Goal: Book appointment/travel/reservation

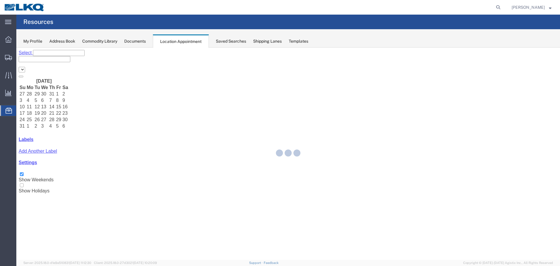
select select "28018"
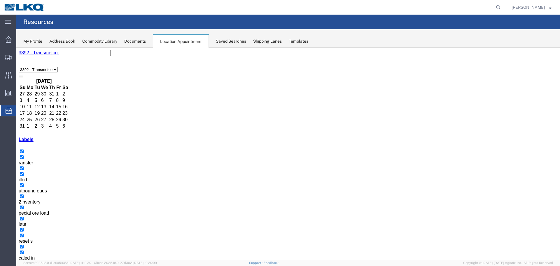
drag, startPoint x: 217, startPoint y: 171, endPoint x: 231, endPoint y: 173, distance: 14.2
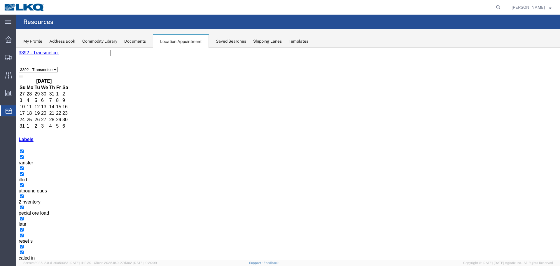
drag, startPoint x: 217, startPoint y: 170, endPoint x: 238, endPoint y: 173, distance: 20.6
copy h3 "56691944"
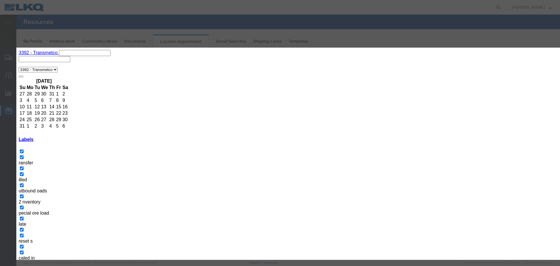
drag, startPoint x: 202, startPoint y: 86, endPoint x: 211, endPoint y: 87, distance: 8.8
type input "work in Tolling- GLE - Skidded"
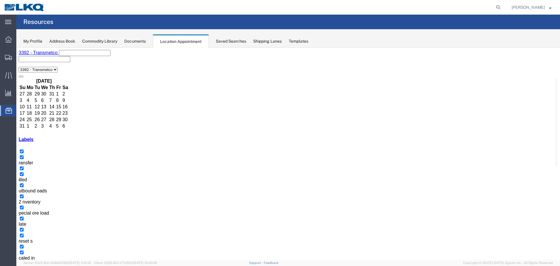
select select "1"
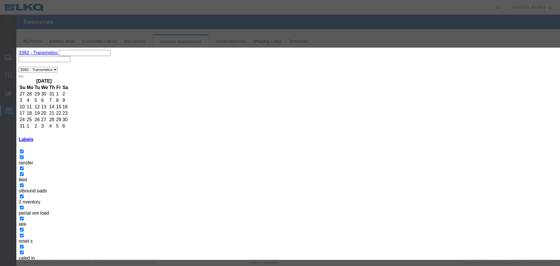
type input "7:00 AM"
